Goal: Task Accomplishment & Management: Use online tool/utility

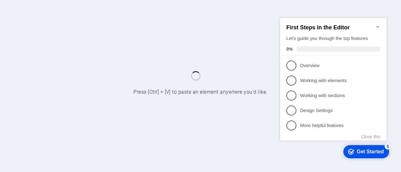
click at [378, 24] on icon "Minimize checklist" at bounding box center [377, 26] width 5 height 5
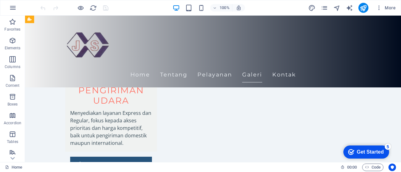
scroll to position [1440, 0]
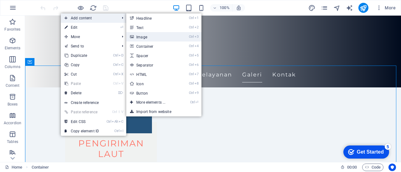
click at [141, 35] on link "Ctrl 3 Image" at bounding box center [152, 36] width 52 height 9
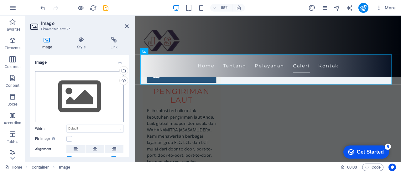
scroll to position [0, 0]
click at [125, 25] on icon at bounding box center [127, 26] width 4 height 5
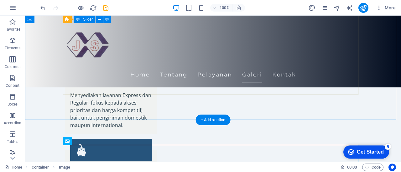
scroll to position [1437, 0]
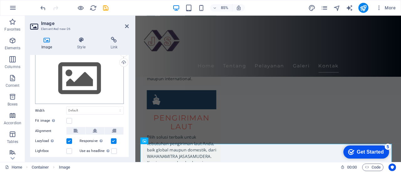
scroll to position [0, 0]
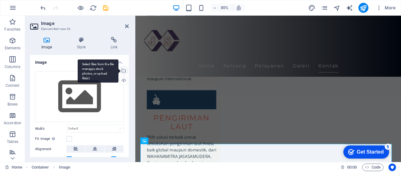
click at [118, 71] on div "Select files from the file manager, stock photos, or upload file(s)" at bounding box center [98, 70] width 41 height 23
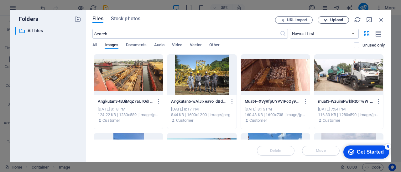
click at [333, 21] on span "Upload" at bounding box center [336, 20] width 13 height 4
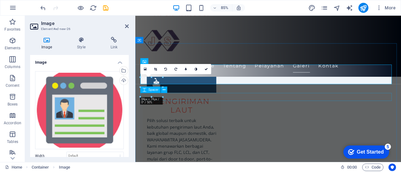
scroll to position [1365, 0]
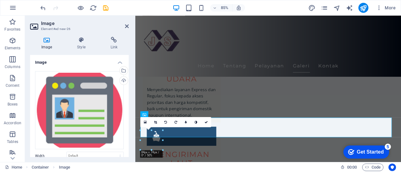
click at [146, 127] on div "16:10 16:9 4:3 1:1 1:2 0" at bounding box center [175, 122] width 71 height 10
click at [148, 127] on div "16:10 16:9 4:3 1:1 1:2 0" at bounding box center [175, 122] width 71 height 10
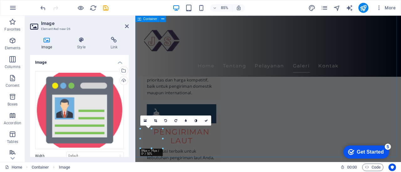
scroll to position [1397, 0]
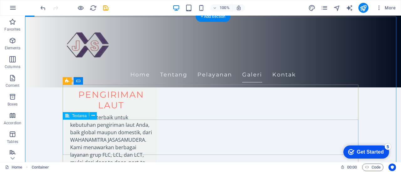
scroll to position [1457, 0]
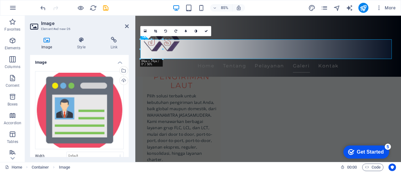
click at [117, 37] on div "Image Style Link Image Drag files here, click to choose files or select files f…" at bounding box center [79, 97] width 109 height 131
click at [114, 40] on icon at bounding box center [113, 40] width 29 height 6
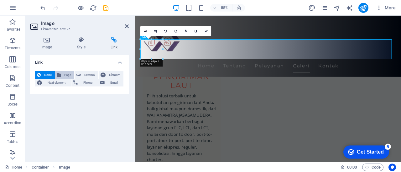
click at [61, 75] on button "Page" at bounding box center [64, 75] width 19 height 8
select select
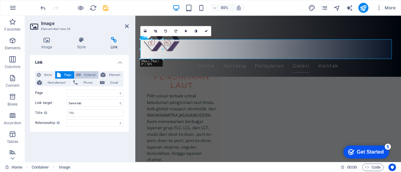
click at [88, 74] on span "External" at bounding box center [90, 75] width 14 height 8
select select "blank"
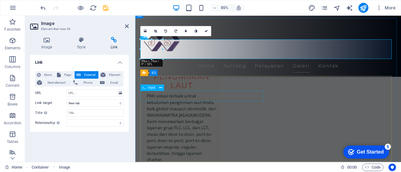
scroll to position [1395, 0]
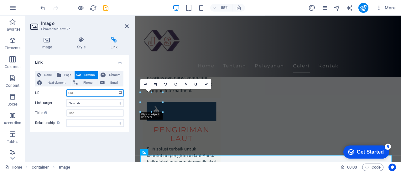
click at [84, 95] on input "URL" at bounding box center [94, 94] width 57 height 8
paste input "[URL][DOMAIN_NAME]"
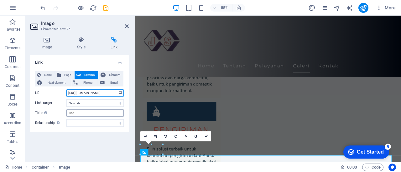
type input "[URL][DOMAIN_NAME]"
click at [85, 114] on input "Title Additional link description, should not be the same as the link text. The…" at bounding box center [94, 114] width 57 height 8
type input "M"
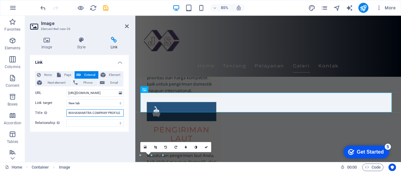
type input "WAHANAMITRA COMPANY PROFILE"
click at [85, 141] on div "Link None Page External Element Next element Phone Email Page Home Subpage Lega…" at bounding box center [79, 106] width 99 height 102
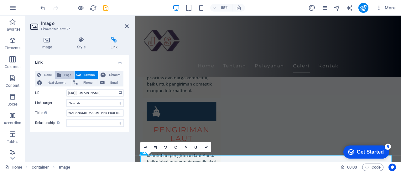
click at [66, 74] on span "Page" at bounding box center [68, 75] width 10 height 8
select select
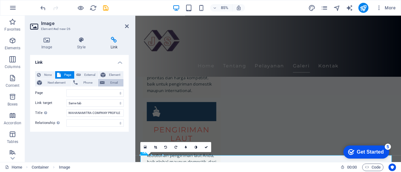
click at [114, 82] on span "Email" at bounding box center [113, 83] width 15 height 8
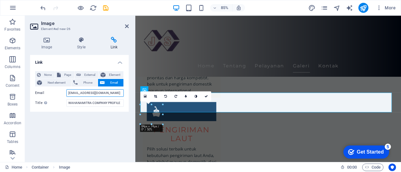
type input "[EMAIL_ADDRESS][DOMAIN_NAME]"
click at [108, 129] on div "Link None Page External Element Next element Phone Email Page Home Subpage Lega…" at bounding box center [79, 106] width 99 height 102
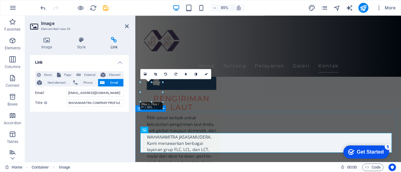
scroll to position [1457, 0]
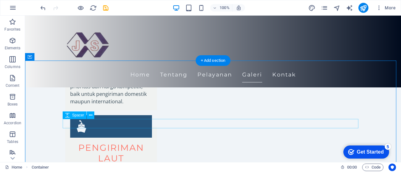
scroll to position [1426, 0]
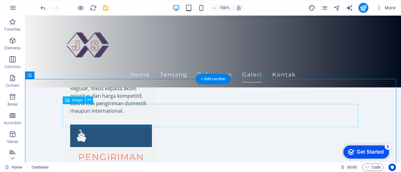
click at [89, 99] on icon at bounding box center [88, 100] width 3 height 7
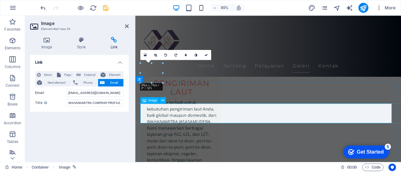
scroll to position [1457, 0]
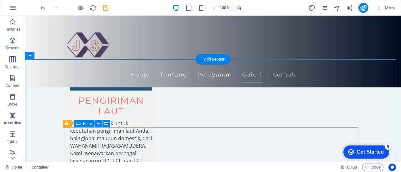
scroll to position [1520, 0]
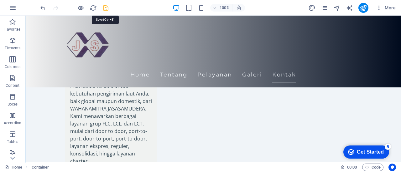
click at [0, 0] on icon "save" at bounding box center [0, 0] width 0 height 0
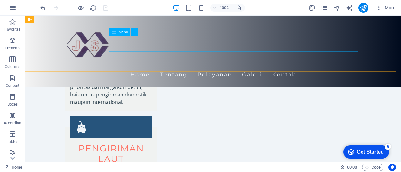
scroll to position [1426, 0]
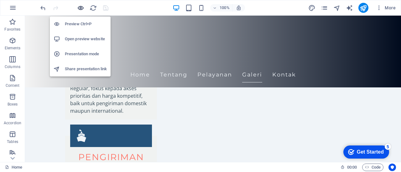
click at [78, 9] on icon "button" at bounding box center [80, 7] width 7 height 7
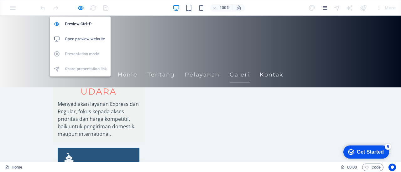
click at [82, 43] on li "Open preview website" at bounding box center [80, 39] width 61 height 15
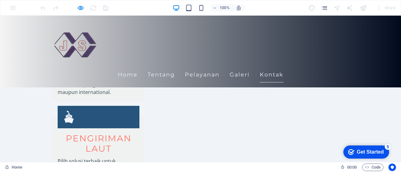
scroll to position [1520, 0]
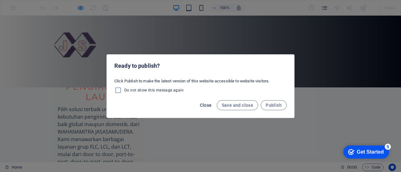
click at [207, 107] on span "Close" at bounding box center [206, 105] width 12 height 5
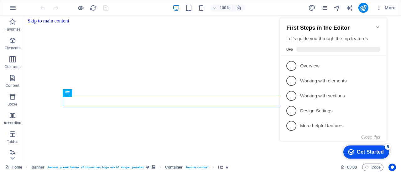
click at [377, 25] on icon "Minimize checklist" at bounding box center [377, 27] width 5 height 5
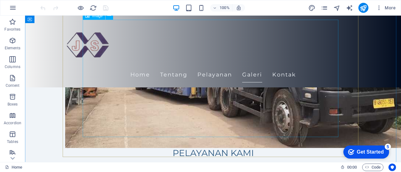
scroll to position [1440, 0]
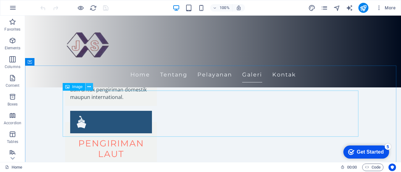
click at [89, 87] on icon at bounding box center [88, 87] width 3 height 7
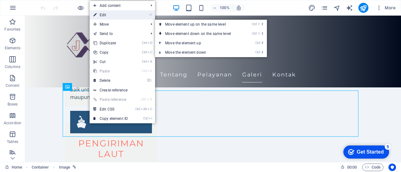
click at [111, 15] on link "⏎ Edit" at bounding box center [111, 14] width 42 height 9
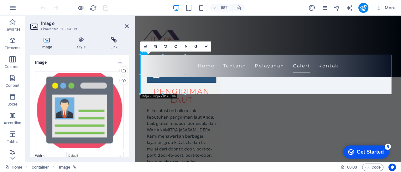
click at [113, 40] on icon at bounding box center [113, 40] width 29 height 6
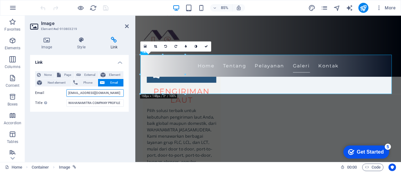
drag, startPoint x: 110, startPoint y: 93, endPoint x: 62, endPoint y: 93, distance: 48.5
click at [62, 93] on div "Email marketing@wahanamitra.net" at bounding box center [79, 94] width 89 height 8
click at [91, 77] on span "External" at bounding box center [90, 75] width 14 height 8
select select "blank"
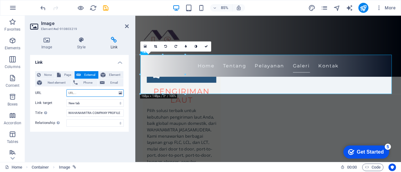
paste input "[URL][DOMAIN_NAME]"
type input "[URL][DOMAIN_NAME]"
click at [96, 138] on div "Link None Page External Element Next element Phone Email Page Home Subpage Lega…" at bounding box center [79, 106] width 99 height 102
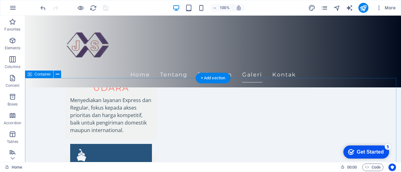
scroll to position [1406, 0]
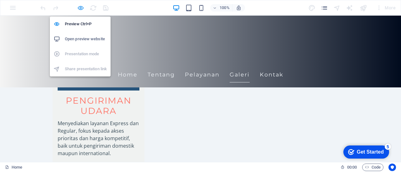
scroll to position [1418, 0]
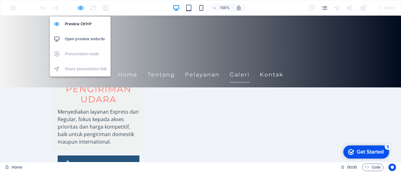
click at [84, 39] on h6 "Open preview website" at bounding box center [86, 39] width 42 height 8
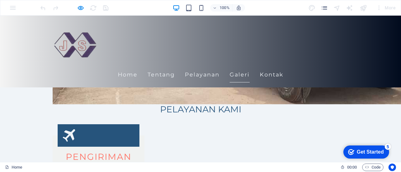
scroll to position [1352, 0]
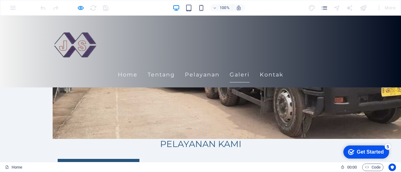
scroll to position [1315, 0]
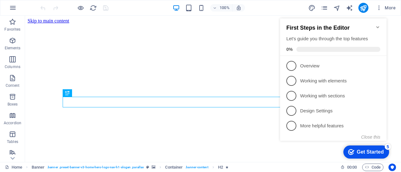
click at [378, 26] on icon "Minimize checklist" at bounding box center [377, 27] width 5 height 5
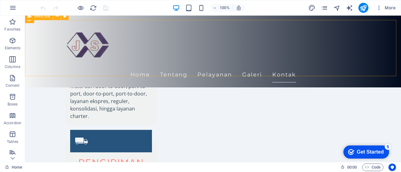
scroll to position [1534, 0]
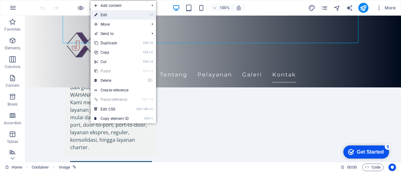
click at [114, 17] on link "⏎ Edit" at bounding box center [111, 14] width 42 height 9
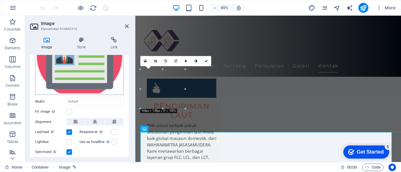
scroll to position [72, 0]
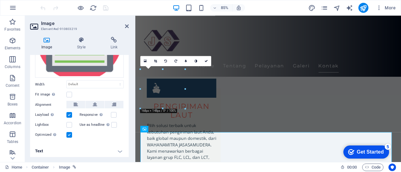
click at [118, 152] on h4 "Text" at bounding box center [79, 151] width 99 height 15
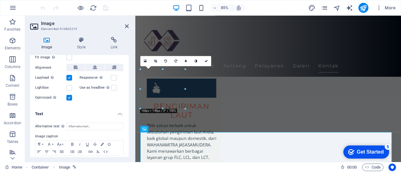
scroll to position [130, 0]
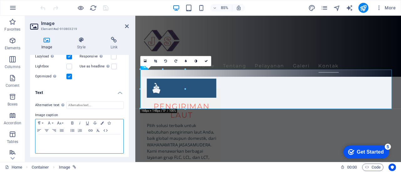
click at [79, 142] on p at bounding box center [79, 141] width 82 height 6
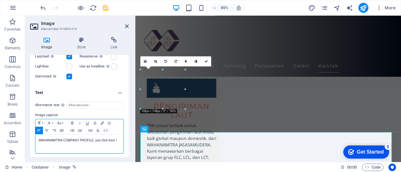
click at [72, 139] on p "​WAHANAMITRA COMPANY PROFILE, just click here !" at bounding box center [79, 141] width 82 height 6
click at [71, 122] on icon "button" at bounding box center [73, 123] width 8 height 5
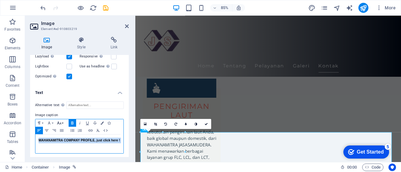
click at [59, 123] on icon "button" at bounding box center [59, 123] width 8 height 5
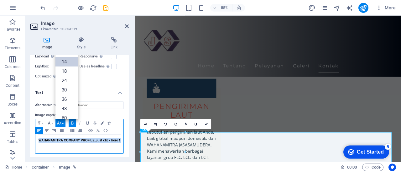
click at [65, 64] on link "14" at bounding box center [66, 61] width 23 height 9
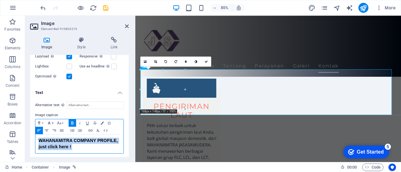
click at [51, 121] on icon "button" at bounding box center [49, 123] width 8 height 5
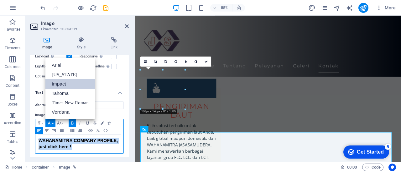
click at [63, 81] on link "Impact" at bounding box center [69, 83] width 49 height 9
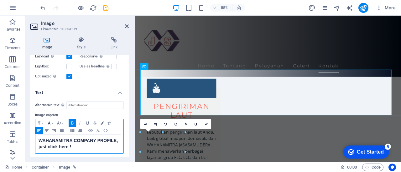
click at [53, 121] on button "Font Family" at bounding box center [50, 124] width 10 height 8
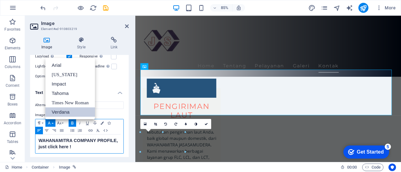
click at [62, 112] on link "Verdana" at bounding box center [69, 112] width 49 height 9
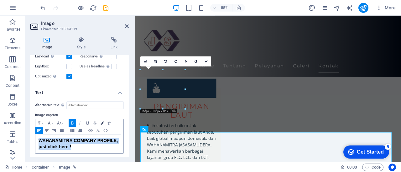
click at [101, 122] on icon "button" at bounding box center [101, 123] width 3 height 3
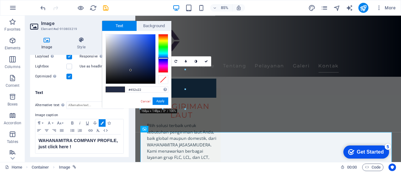
click at [162, 36] on div at bounding box center [163, 53] width 10 height 39
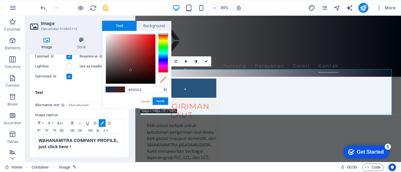
drag, startPoint x: 162, startPoint y: 36, endPoint x: 163, endPoint y: 31, distance: 4.7
click at [163, 31] on div "#452222 Supported formats #0852ed rgb(8, 82, 237) rgba(8, 82, 237, 90%) hsv(221…" at bounding box center [136, 115] width 69 height 168
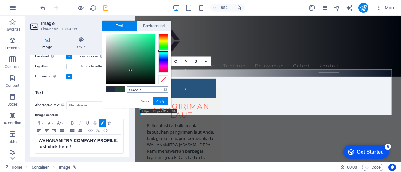
type input "#452222"
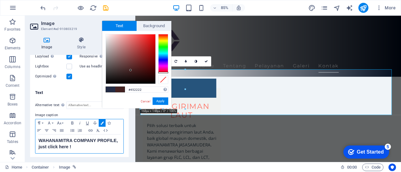
click at [159, 104] on button "Apply" at bounding box center [160, 102] width 16 height 8
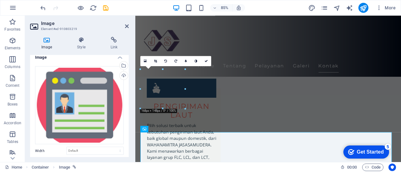
scroll to position [0, 0]
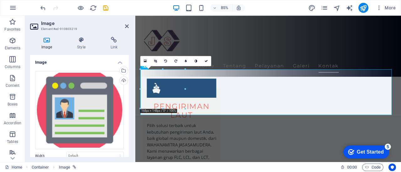
click at [186, 121] on div "Drag here to replace the existing content. Press “Ctrl” if you want to create a…" at bounding box center [267, 89] width 265 height 147
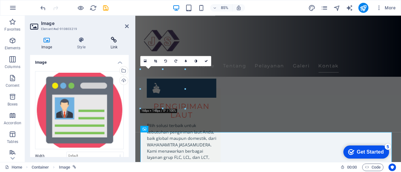
click at [115, 38] on icon at bounding box center [113, 40] width 29 height 6
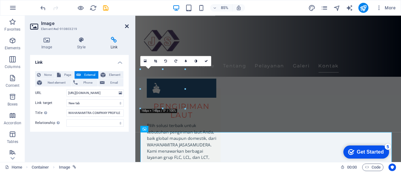
click at [126, 24] on icon at bounding box center [127, 26] width 4 height 5
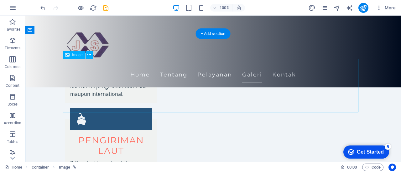
scroll to position [1409, 0]
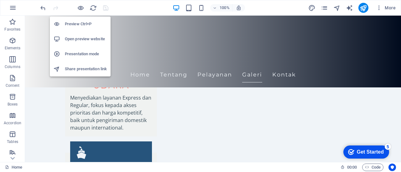
click at [86, 39] on h6 "Open preview website" at bounding box center [86, 39] width 42 height 8
